Goal: Find specific page/section: Locate a particular part of the current website

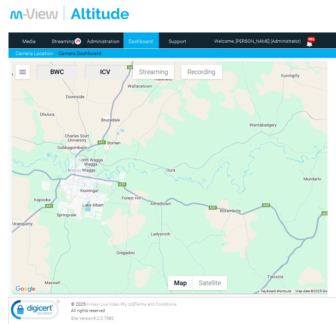
scroll to position [0, 0]
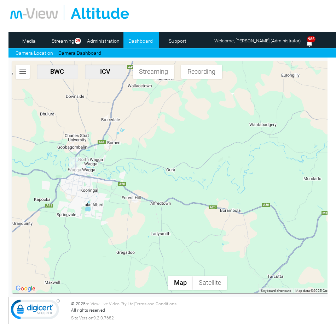
click at [175, 221] on div at bounding box center [197, 177] width 370 height 232
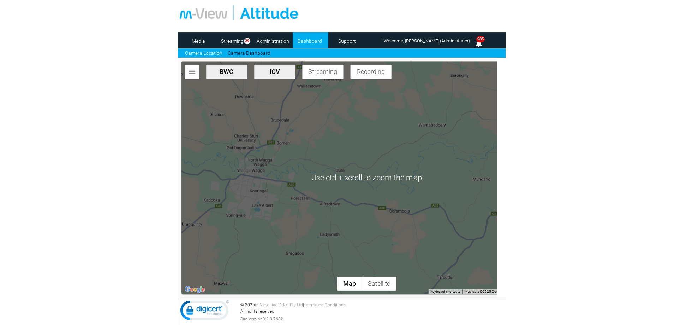
scroll to position [0, 0]
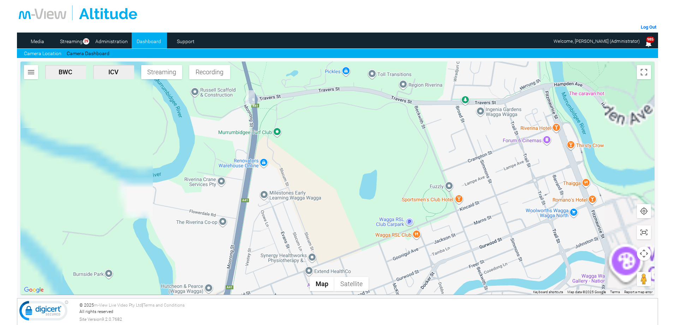
drag, startPoint x: 215, startPoint y: 97, endPoint x: 201, endPoint y: 218, distance: 122.0
click at [201, 218] on div at bounding box center [337, 177] width 634 height 233
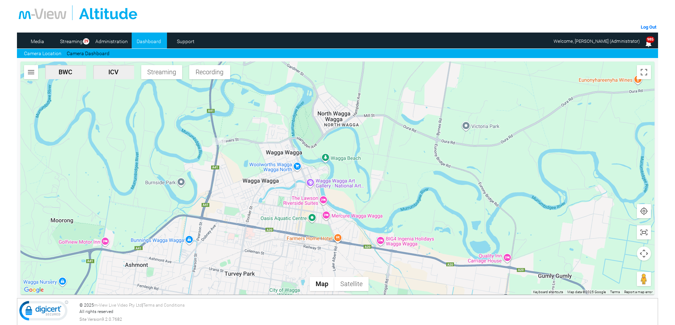
drag, startPoint x: 248, startPoint y: 237, endPoint x: 239, endPoint y: 199, distance: 38.8
click at [239, 199] on div at bounding box center [337, 177] width 634 height 233
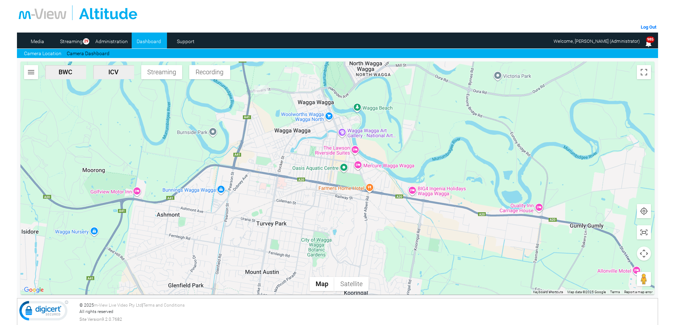
drag, startPoint x: 317, startPoint y: 245, endPoint x: 349, endPoint y: 194, distance: 60.6
click at [335, 194] on div at bounding box center [337, 177] width 634 height 233
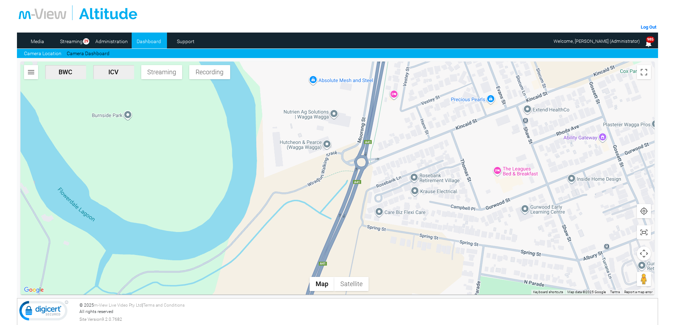
drag, startPoint x: 256, startPoint y: 172, endPoint x: 364, endPoint y: 301, distance: 168.0
click at [335, 240] on div "Log Out Media Streaming 29 Administration Dashboard Support Camera Location Cam…" at bounding box center [338, 120] width 642 height 240
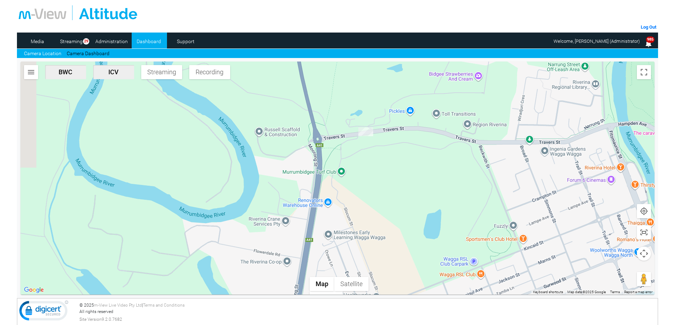
drag, startPoint x: 367, startPoint y: 140, endPoint x: 330, endPoint y: 301, distance: 165.3
click at [330, 240] on div "Log Out Media Streaming 29 Administration Dashboard Support Camera Location Cam…" at bounding box center [338, 120] width 642 height 240
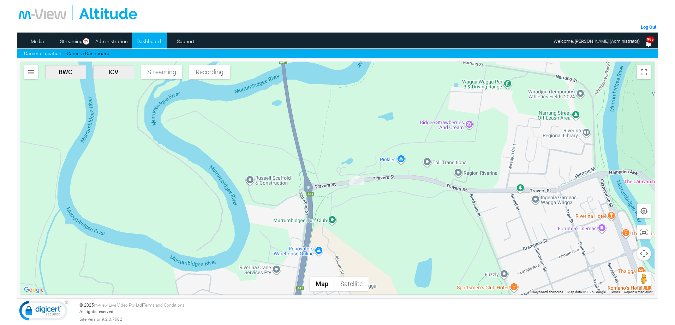
click at [271, 122] on div at bounding box center [337, 177] width 634 height 233
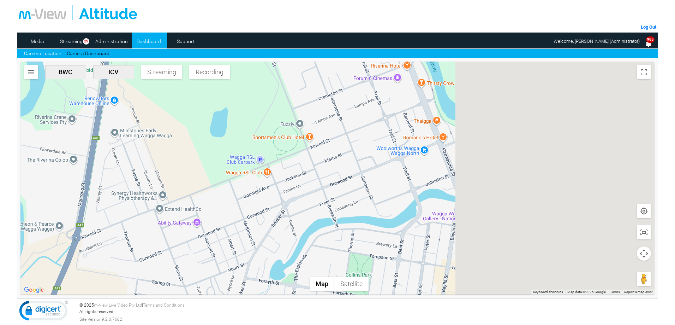
drag, startPoint x: 343, startPoint y: 109, endPoint x: 301, endPoint y: 129, distance: 46.6
click at [335, 59] on section "CP63KH-ICV Triggered by Auto Record Event time [DATE] 7:14 AM View Stream CP81B…" at bounding box center [338, 178] width 642 height 240
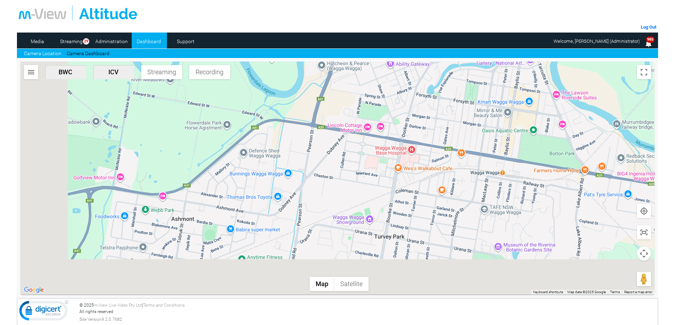
drag, startPoint x: 383, startPoint y: 152, endPoint x: 395, endPoint y: 144, distance: 14.4
click at [335, 144] on div at bounding box center [337, 177] width 634 height 233
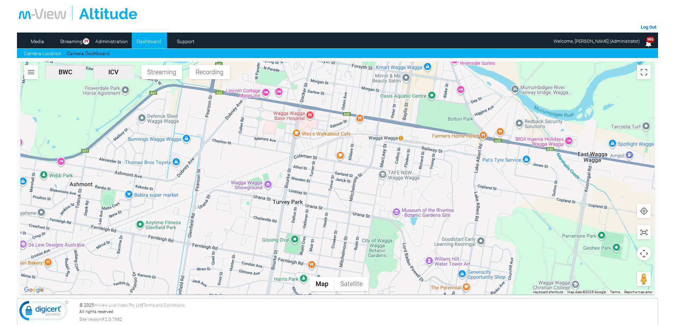
drag, startPoint x: 333, startPoint y: 211, endPoint x: 230, endPoint y: 171, distance: 111.1
click at [230, 171] on div at bounding box center [337, 177] width 634 height 233
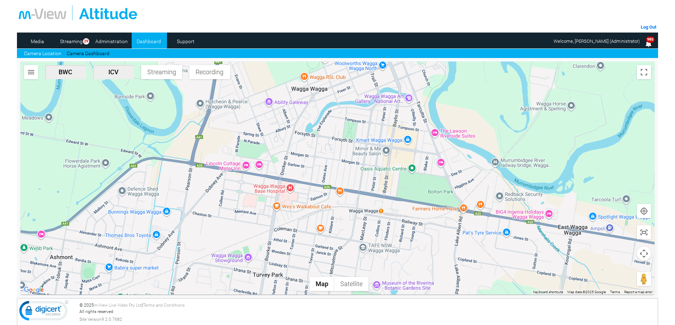
drag, startPoint x: 255, startPoint y: 169, endPoint x: 237, endPoint y: 244, distance: 77.6
click at [237, 244] on div at bounding box center [337, 177] width 634 height 233
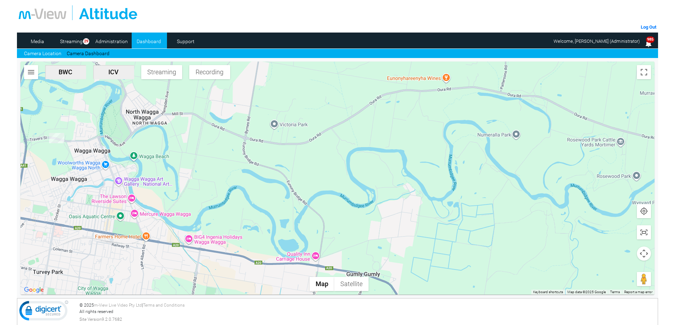
drag, startPoint x: 373, startPoint y: 160, endPoint x: 165, endPoint y: 201, distance: 212.7
click at [165, 201] on div at bounding box center [337, 177] width 634 height 233
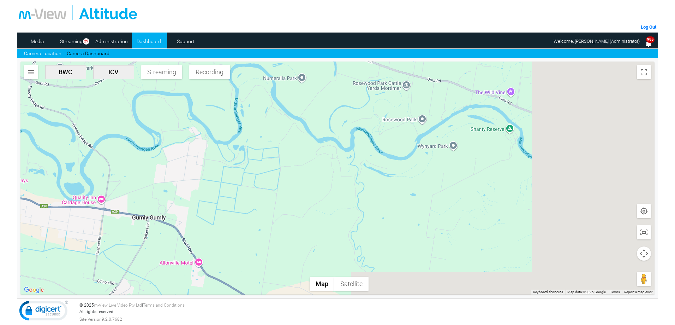
drag, startPoint x: 375, startPoint y: 199, endPoint x: 146, endPoint y: 140, distance: 236.4
click at [146, 140] on div at bounding box center [337, 177] width 634 height 233
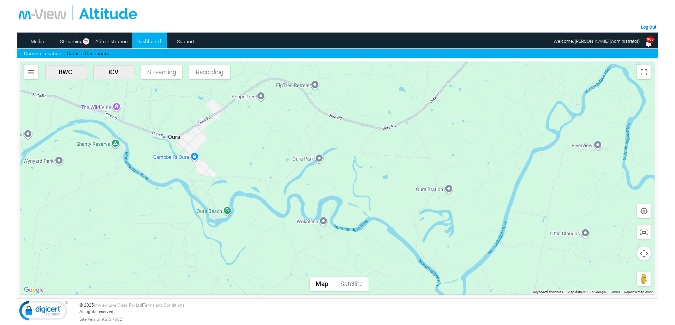
drag, startPoint x: 332, startPoint y: 189, endPoint x: 115, endPoint y: 205, distance: 217.2
click at [116, 206] on div at bounding box center [337, 177] width 634 height 233
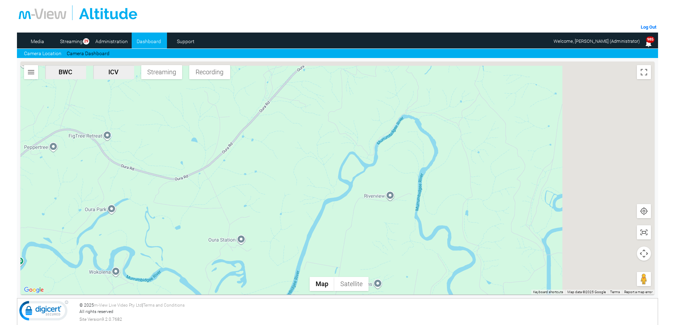
drag, startPoint x: 374, startPoint y: 173, endPoint x: 243, endPoint y: 252, distance: 152.7
click at [206, 267] on div at bounding box center [337, 177] width 634 height 233
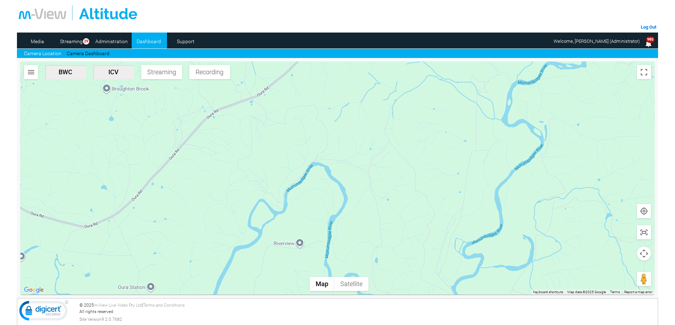
drag, startPoint x: 349, startPoint y: 154, endPoint x: 248, endPoint y: 256, distance: 143.4
click at [248, 256] on div at bounding box center [337, 177] width 634 height 233
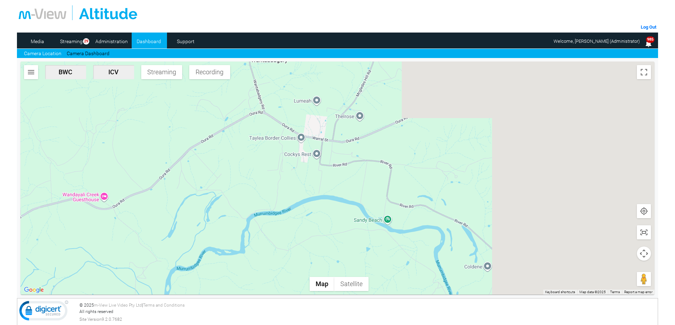
drag, startPoint x: 445, startPoint y: 200, endPoint x: 279, endPoint y: 250, distance: 173.0
click at [223, 267] on div at bounding box center [337, 177] width 634 height 233
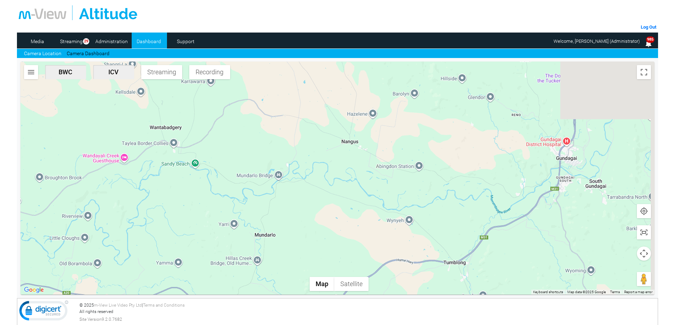
drag, startPoint x: 498, startPoint y: 212, endPoint x: 275, endPoint y: 199, distance: 224.0
click at [275, 199] on div at bounding box center [337, 177] width 634 height 233
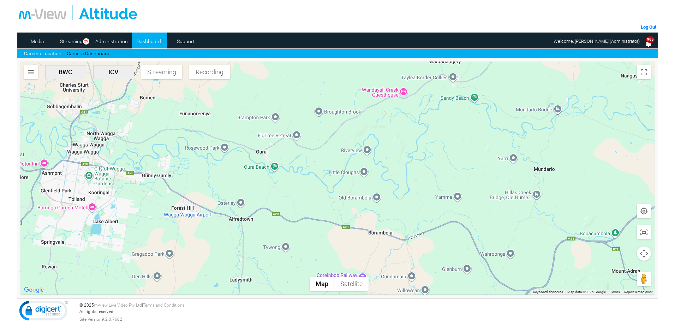
drag, startPoint x: 157, startPoint y: 174, endPoint x: 438, endPoint y: 108, distance: 288.8
click at [335, 108] on div at bounding box center [337, 177] width 634 height 233
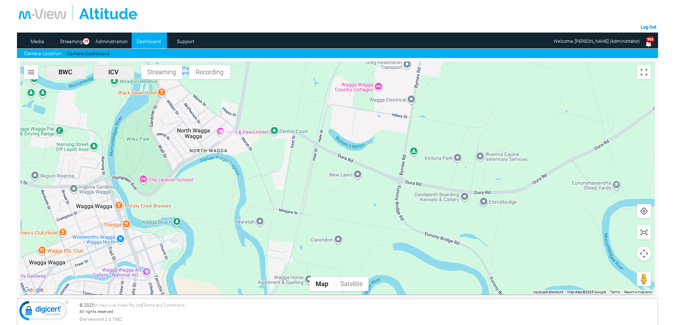
drag, startPoint x: 98, startPoint y: 201, endPoint x: 200, endPoint y: 194, distance: 102.0
click at [200, 194] on div at bounding box center [337, 177] width 634 height 233
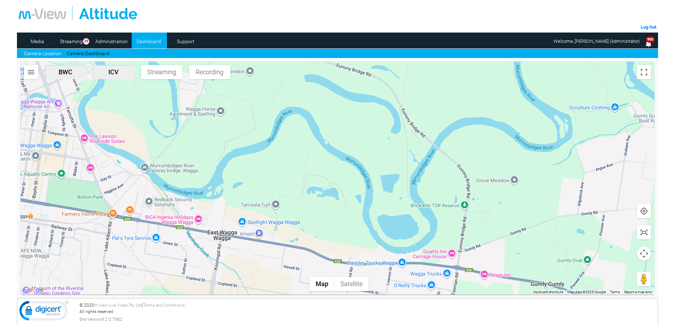
drag, startPoint x: 458, startPoint y: 227, endPoint x: 290, endPoint y: 14, distance: 271.9
click at [290, 14] on div "Log Out Media Streaming 29 Administration Dashboard Support Camera Location Cam…" at bounding box center [338, 120] width 642 height 240
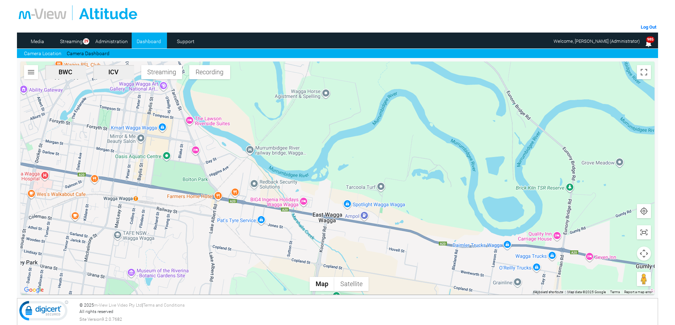
drag, startPoint x: 241, startPoint y: 116, endPoint x: 361, endPoint y: 114, distance: 119.8
click at [335, 114] on div at bounding box center [337, 177] width 634 height 233
drag, startPoint x: 258, startPoint y: 135, endPoint x: 261, endPoint y: 236, distance: 101.1
click at [261, 236] on div at bounding box center [337, 177] width 634 height 233
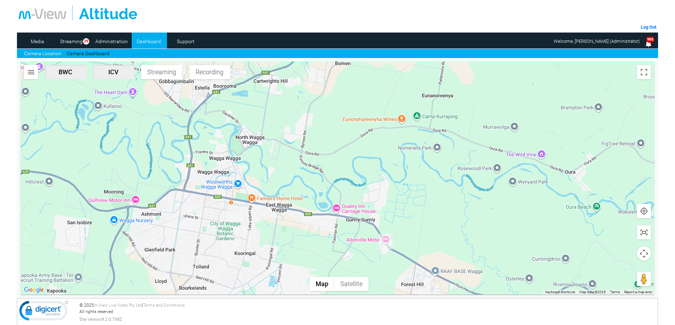
drag, startPoint x: 498, startPoint y: 226, endPoint x: 403, endPoint y: 182, distance: 105.3
click at [335, 182] on div at bounding box center [337, 177] width 634 height 233
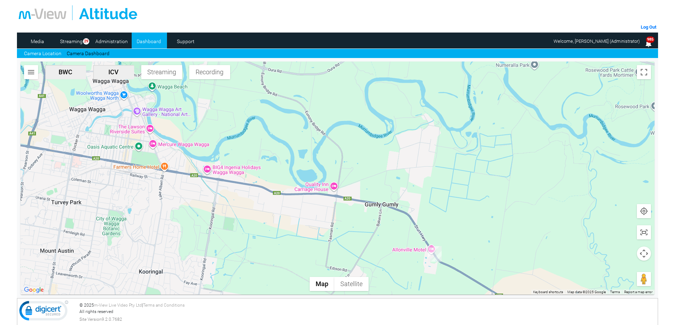
drag, startPoint x: 256, startPoint y: 179, endPoint x: 132, endPoint y: 83, distance: 157.6
click at [133, 84] on div at bounding box center [337, 177] width 634 height 233
